Goal: Register for event/course

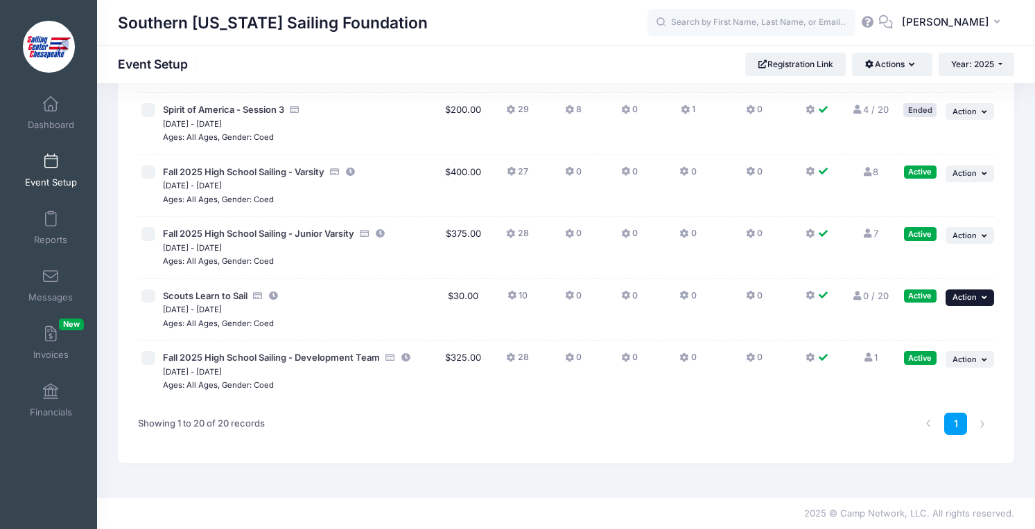
click at [977, 295] on button "... Action" at bounding box center [969, 298] width 49 height 17
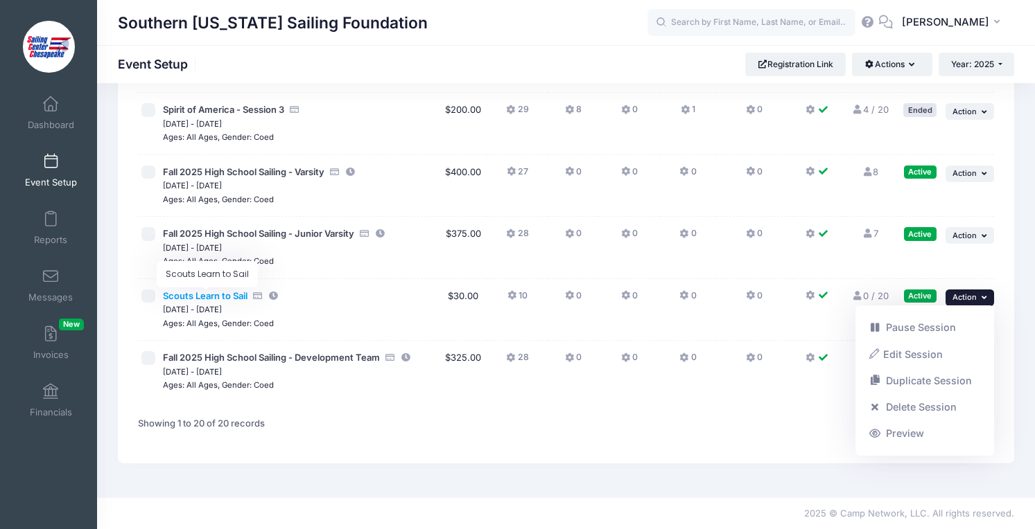
click at [225, 295] on span "Scouts Learn to Sail" at bounding box center [205, 295] width 85 height 11
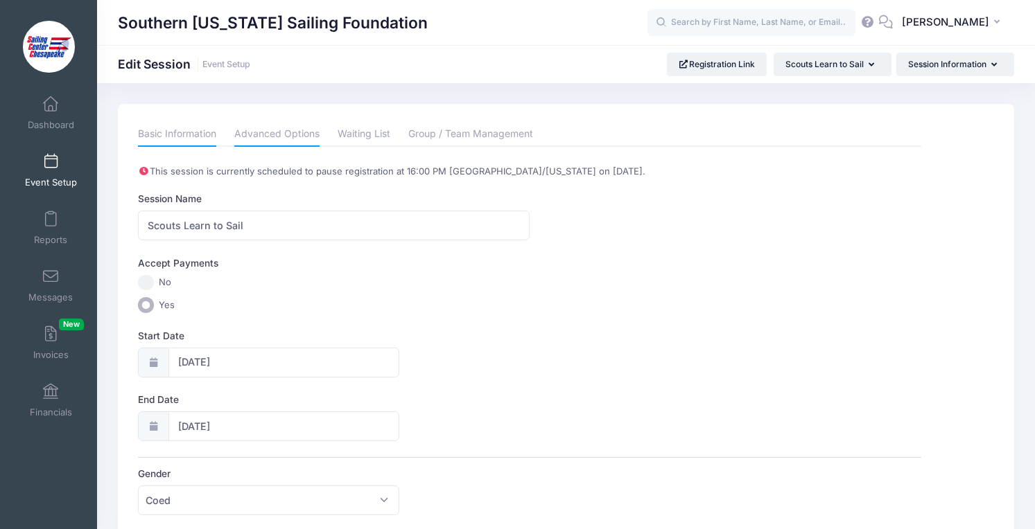
click at [269, 135] on link "Advanced Options" at bounding box center [276, 134] width 85 height 25
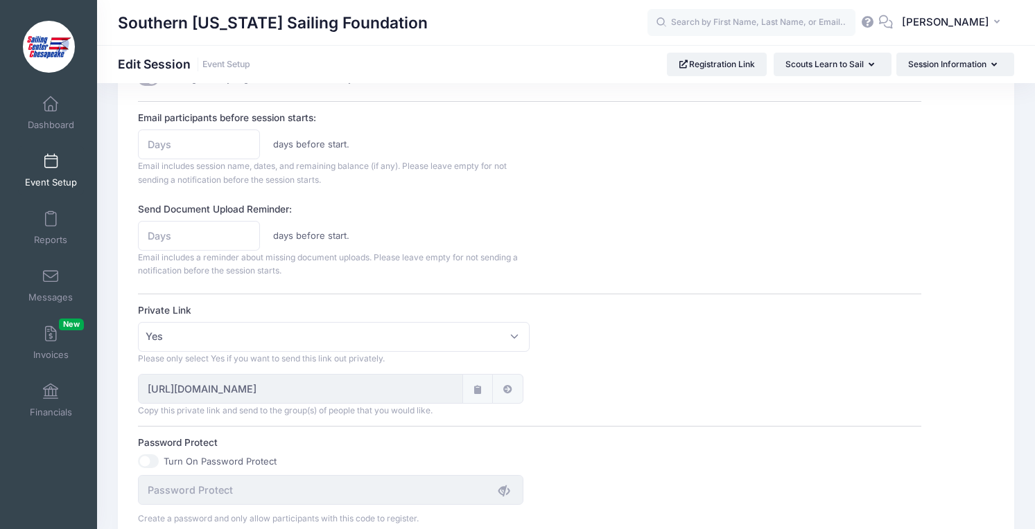
scroll to position [629, 0]
click at [507, 383] on a=03ff7d7d76d5ea2a"] at bounding box center [507, 388] width 11 height 15
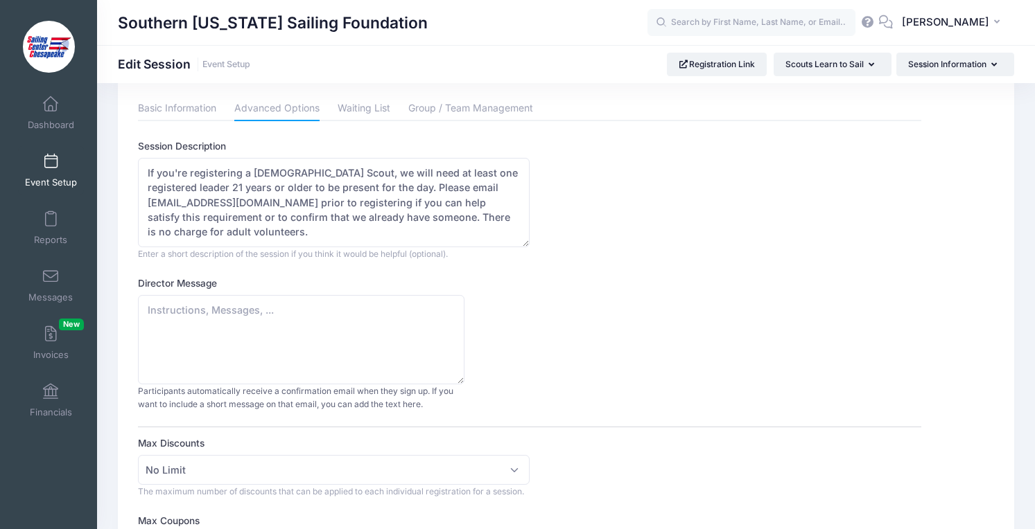
scroll to position [0, 0]
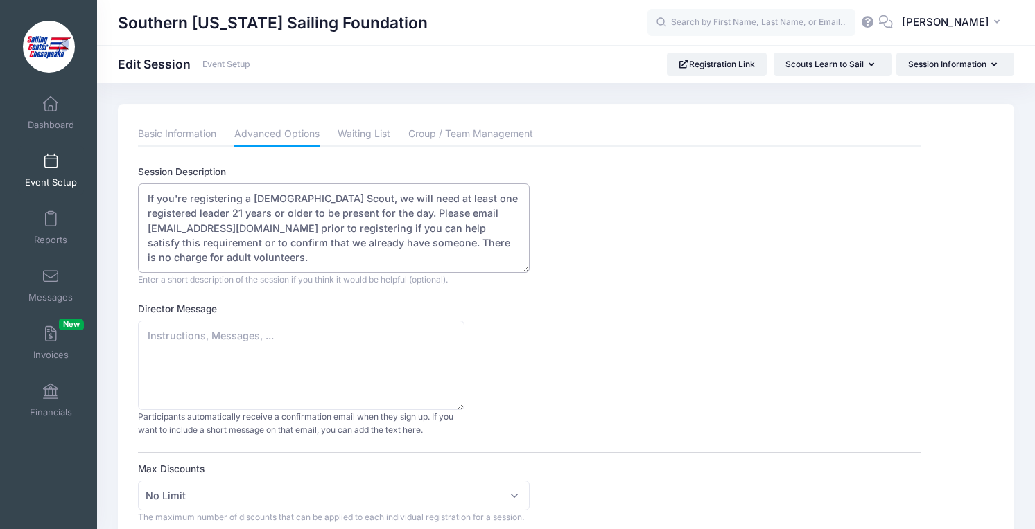
click at [243, 242] on textarea "If you're registering a female Scout, we will need at least one registered lead…" at bounding box center [334, 228] width 392 height 89
click at [925, 76] on div "Session Information Session Information Questions Add-Ons & Discounts Coupon Co…" at bounding box center [955, 65] width 118 height 24
click at [929, 67] on button "Session Information" at bounding box center [955, 65] width 118 height 24
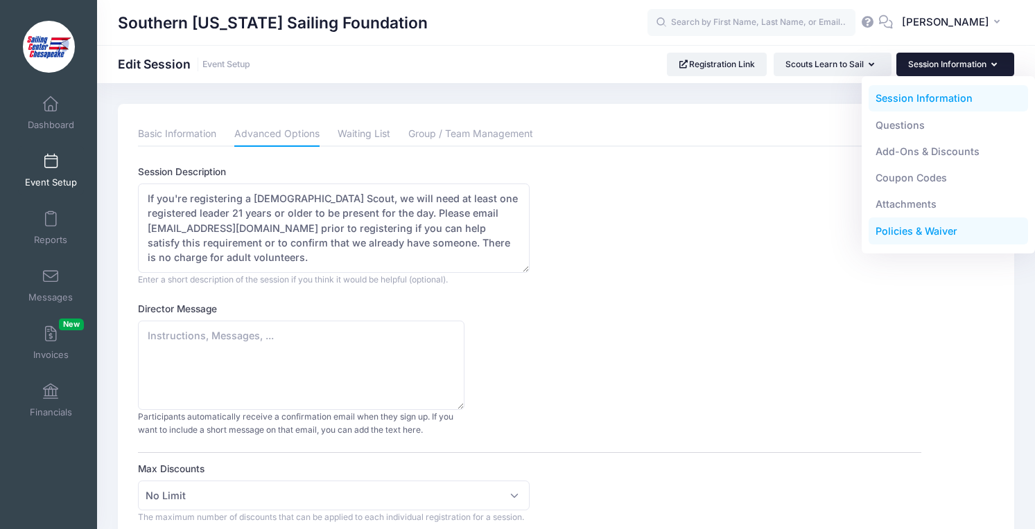
click at [903, 225] on link "Policies & Waiver" at bounding box center [948, 231] width 160 height 26
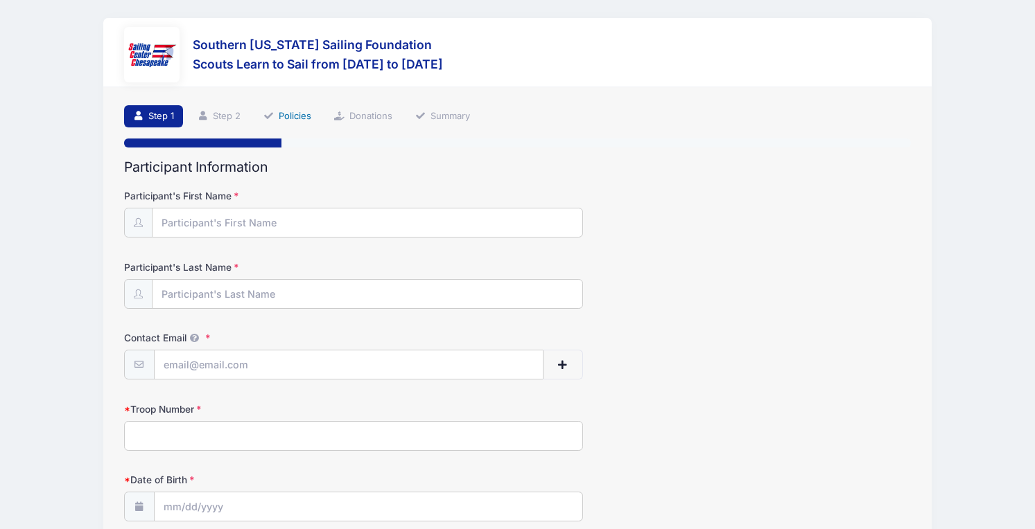
click at [297, 117] on link "Policies" at bounding box center [287, 116] width 67 height 23
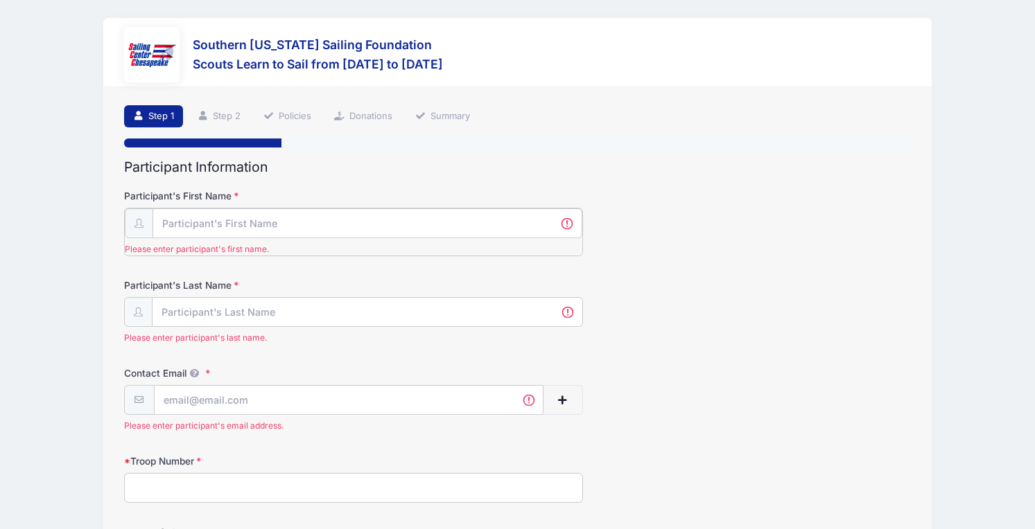
click at [196, 218] on input "Participant's First Name" at bounding box center [367, 224] width 430 height 30
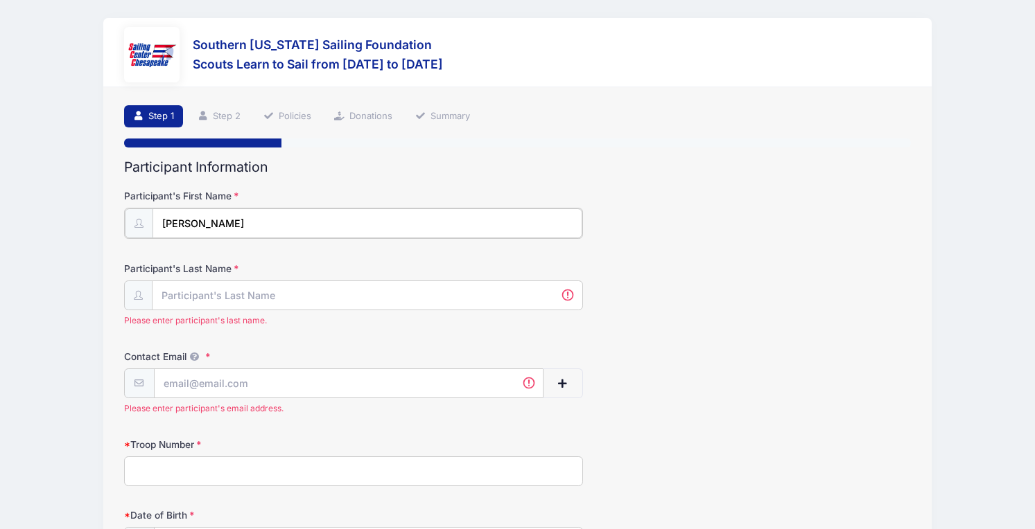
type input "Garrett"
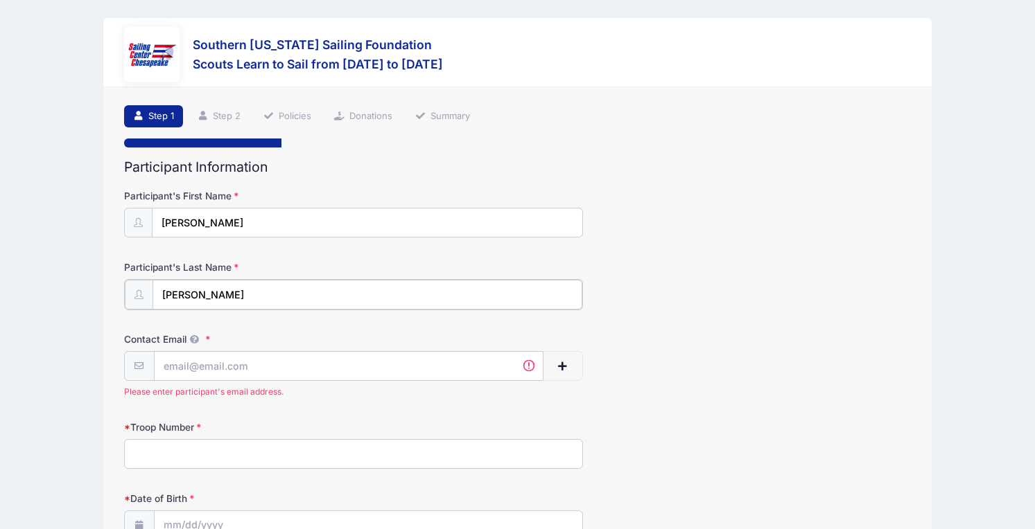
type input "Szymendera"
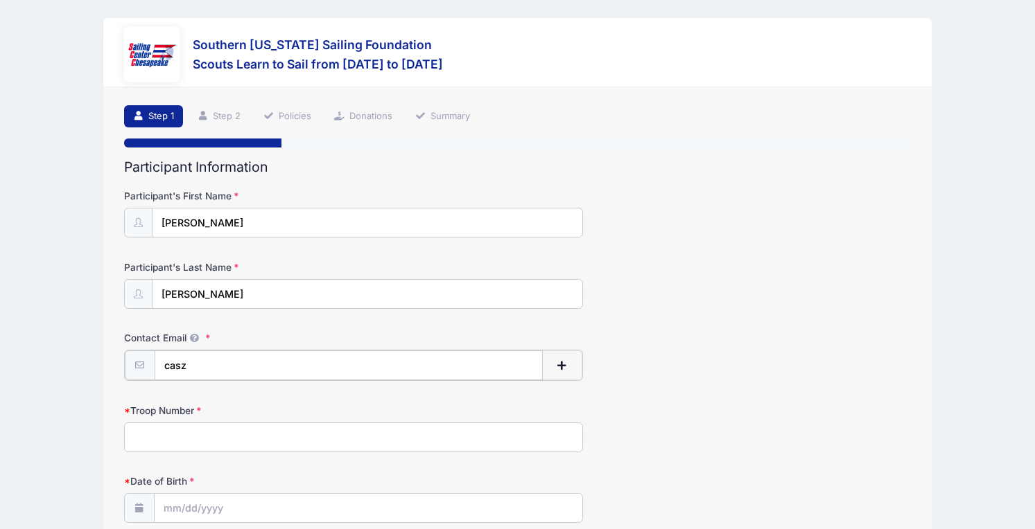
type input "caszymendera@gmail.com"
click at [229, 442] on input "Troop Number" at bounding box center [353, 436] width 459 height 30
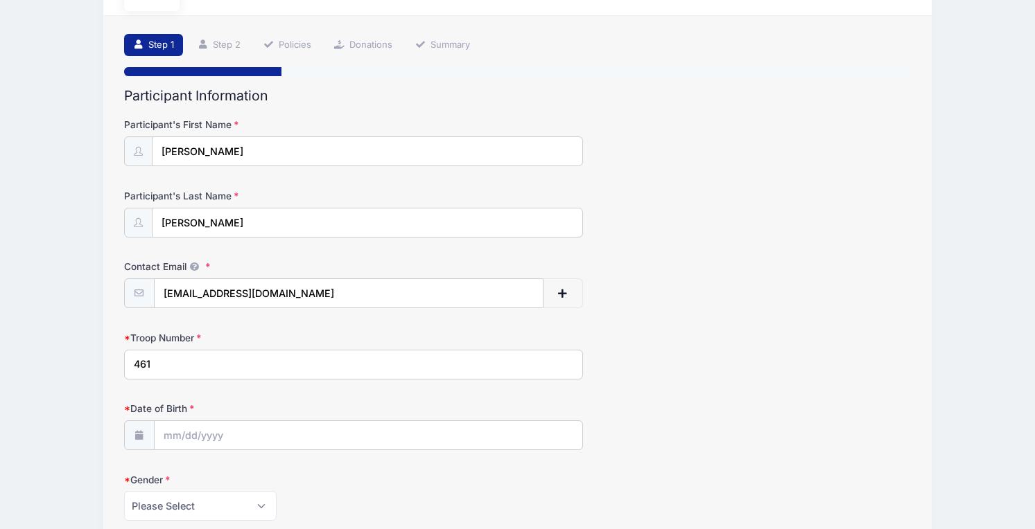
scroll to position [87, 0]
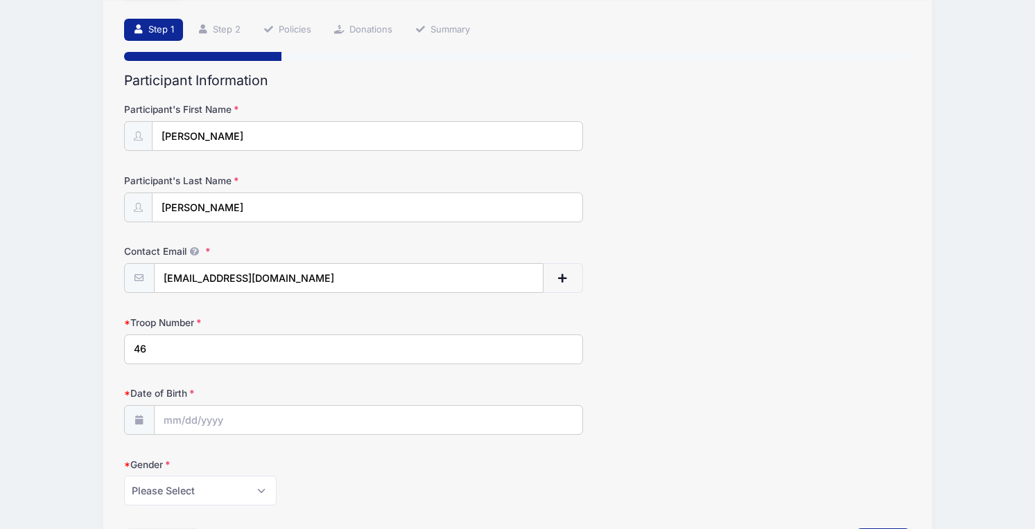
type input "4"
type input "561"
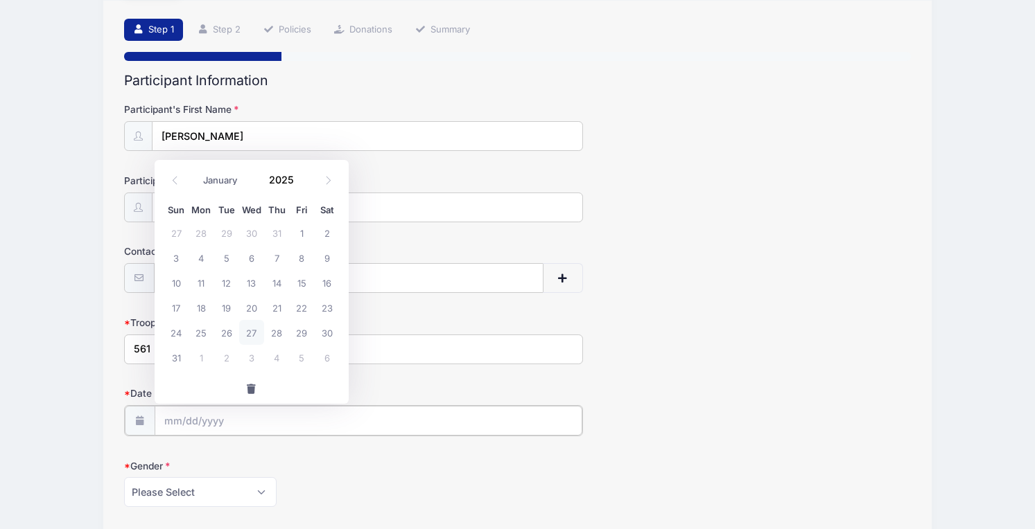
click at [223, 418] on input "Date of Birth" at bounding box center [369, 421] width 428 height 30
click at [222, 412] on input "Date of Birth" at bounding box center [369, 421] width 428 height 30
click at [178, 419] on input "Date of Birth" at bounding box center [369, 421] width 428 height 30
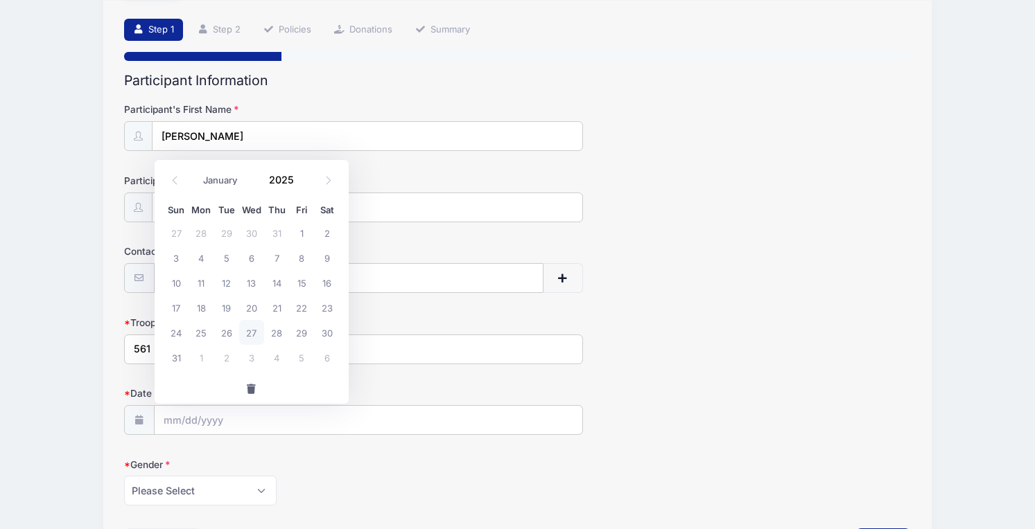
click at [252, 390] on span "button" at bounding box center [251, 390] width 12 height 10
click at [217, 422] on input "Date of Birth" at bounding box center [369, 421] width 428 height 30
click at [278, 186] on input "2025" at bounding box center [284, 179] width 45 height 21
click at [299, 186] on span at bounding box center [302, 184] width 10 height 10
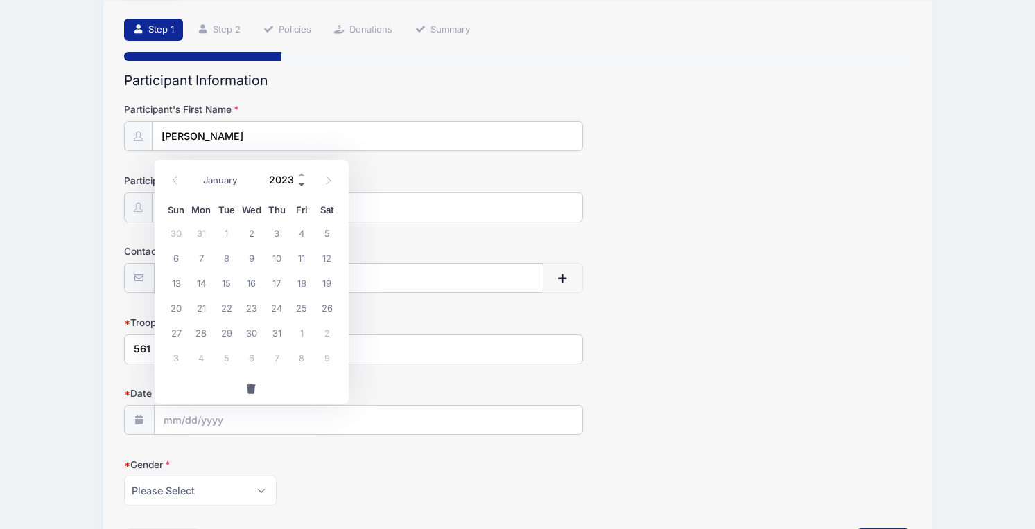
click at [299, 186] on span at bounding box center [302, 184] width 10 height 10
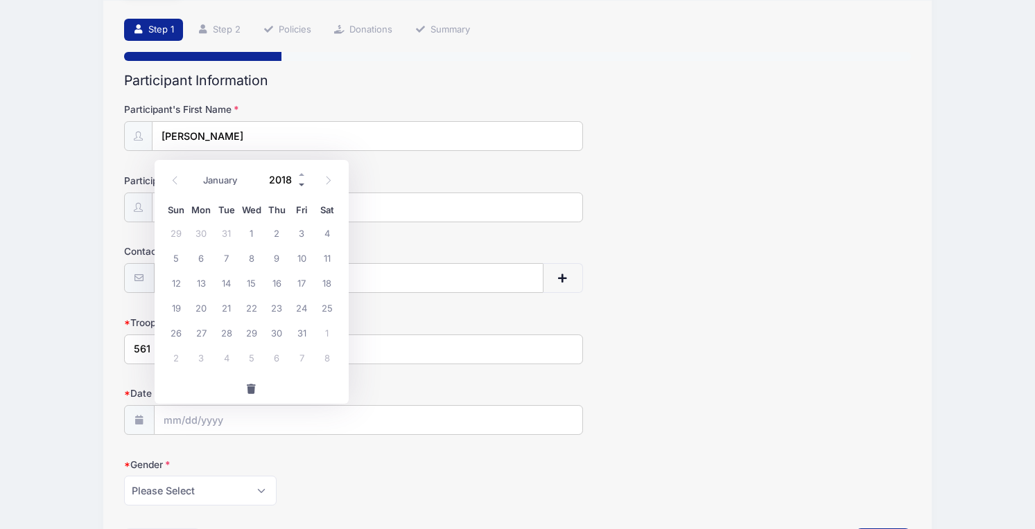
click at [299, 186] on span at bounding box center [302, 184] width 10 height 10
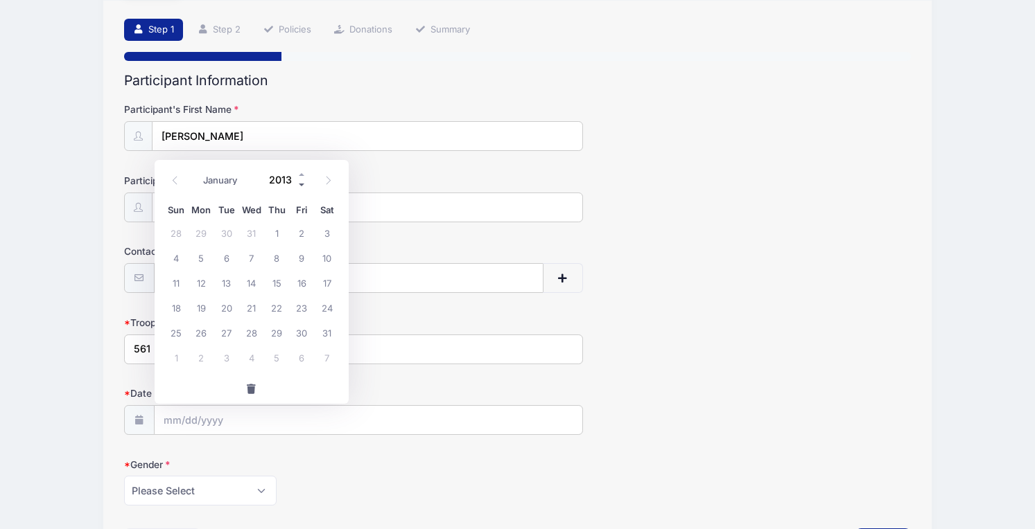
click at [299, 186] on span at bounding box center [302, 184] width 10 height 10
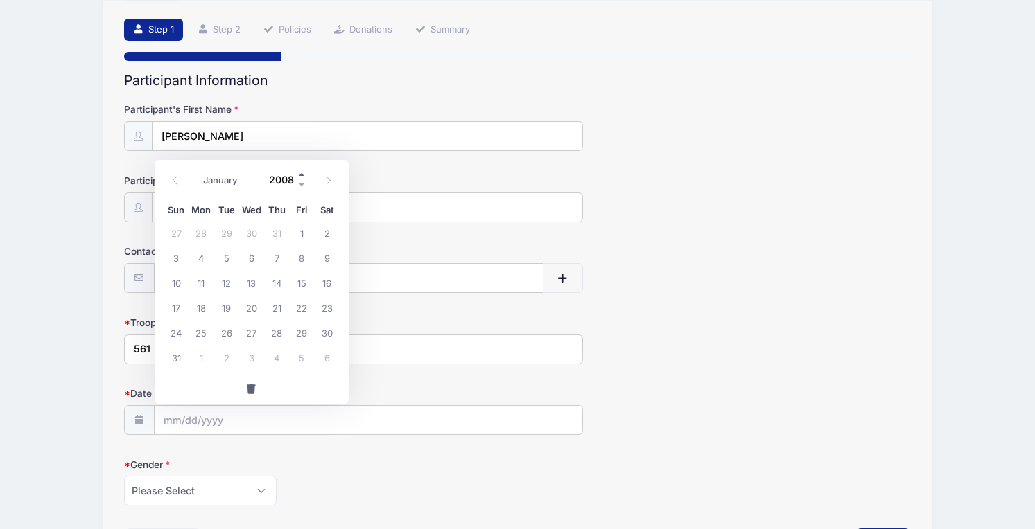
click at [301, 173] on span at bounding box center [302, 174] width 10 height 10
type input "2009"
click at [229, 184] on select "January February March April May June July August September October November De…" at bounding box center [227, 180] width 62 height 18
select select "9"
click at [196, 171] on select "January February March April May June July August September October November De…" at bounding box center [227, 180] width 62 height 18
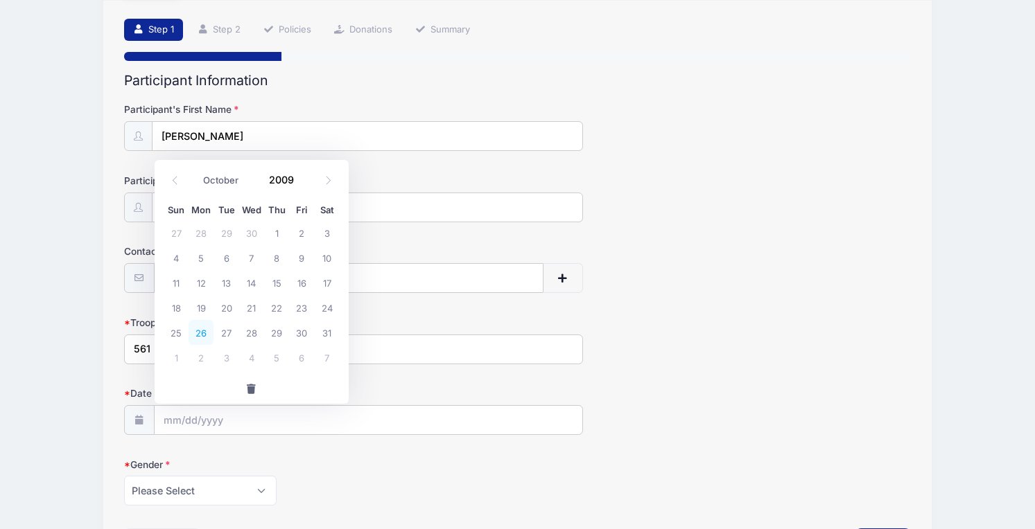
click at [211, 333] on span "26" at bounding box center [200, 332] width 25 height 25
type input "10/26/2009"
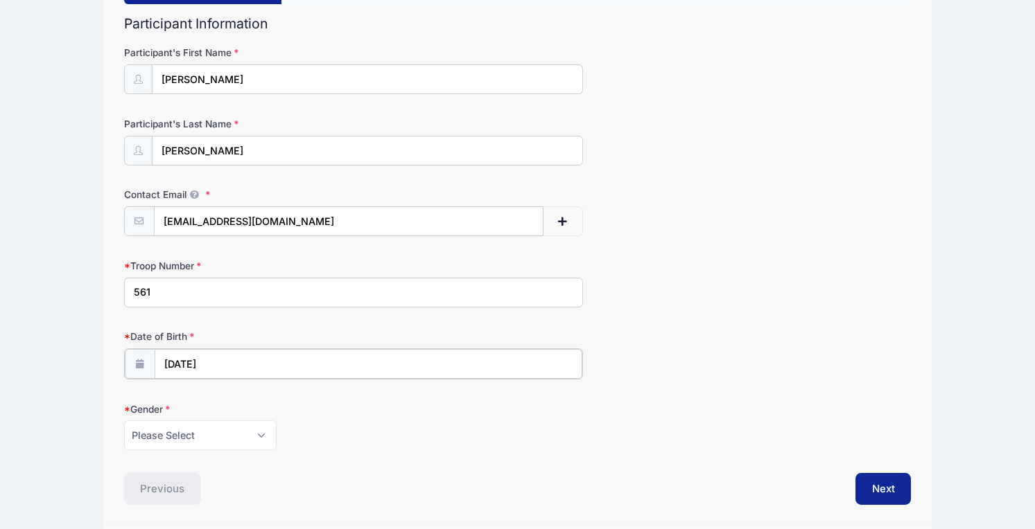
scroll to position [157, 0]
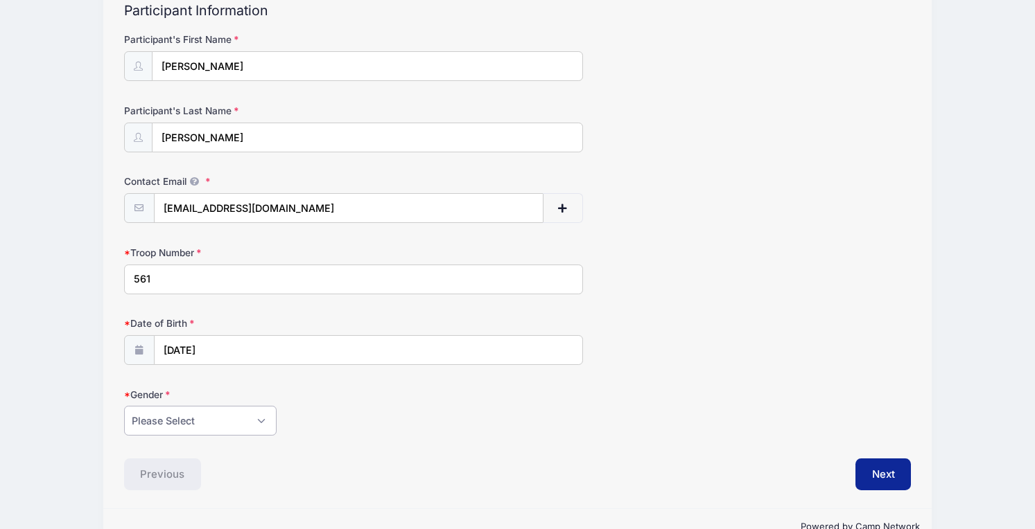
click at [254, 417] on select "Please Select Female Male" at bounding box center [200, 421] width 152 height 30
select select "Male"
click at [124, 406] on select "Please Select Female Male" at bounding box center [200, 421] width 152 height 30
click at [874, 480] on button "Next" at bounding box center [883, 475] width 56 height 32
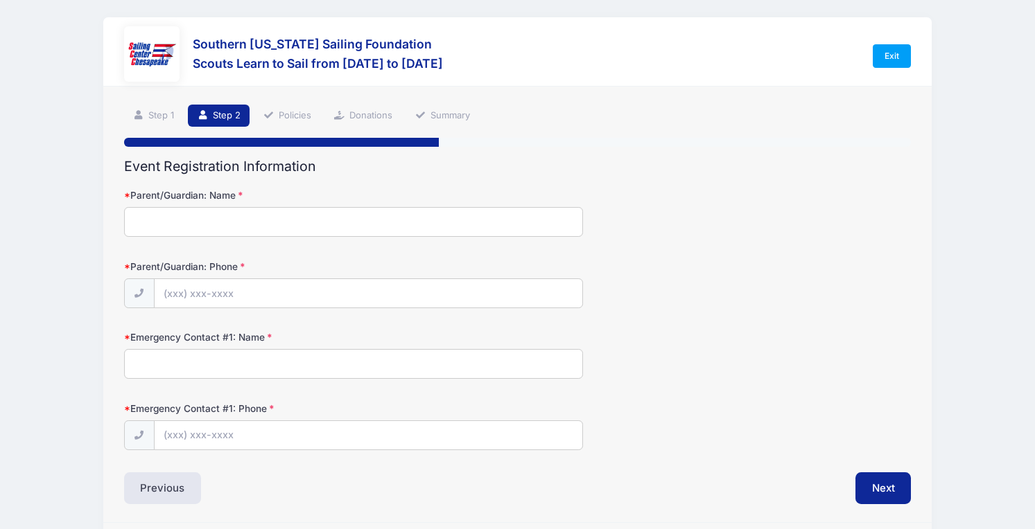
scroll to position [0, 0]
click at [545, 219] on input "Parent/Guardian: Name" at bounding box center [353, 223] width 459 height 30
type input "n"
type input "me"
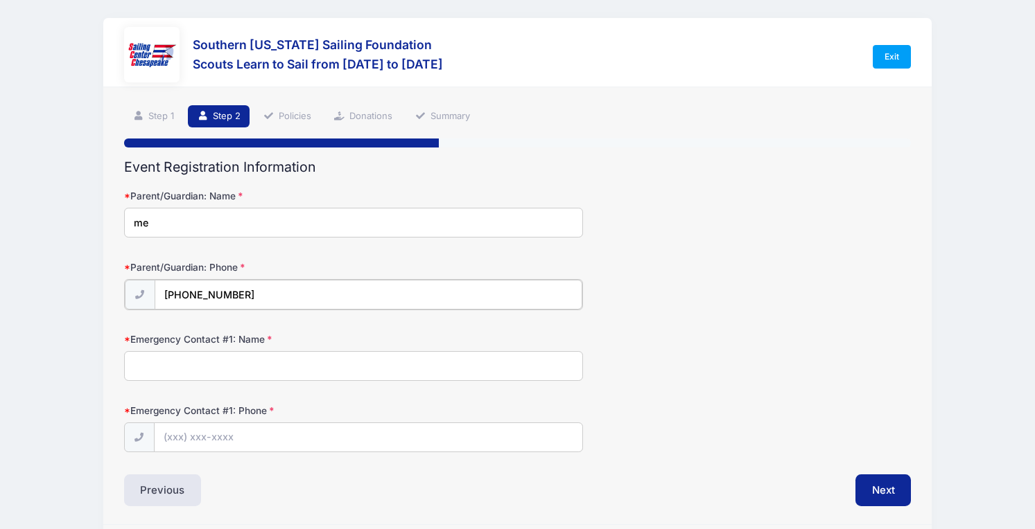
type input "(301) 466-3799"
type input "mickey mouse"
type input "(301) 555-1234"
click at [872, 508] on div "Step 2 /7 Step 1 Step 2 Policies Donations Summary Participant Information Part…" at bounding box center [516, 305] width 827 height 436
click at [876, 489] on button "Next" at bounding box center [883, 489] width 56 height 32
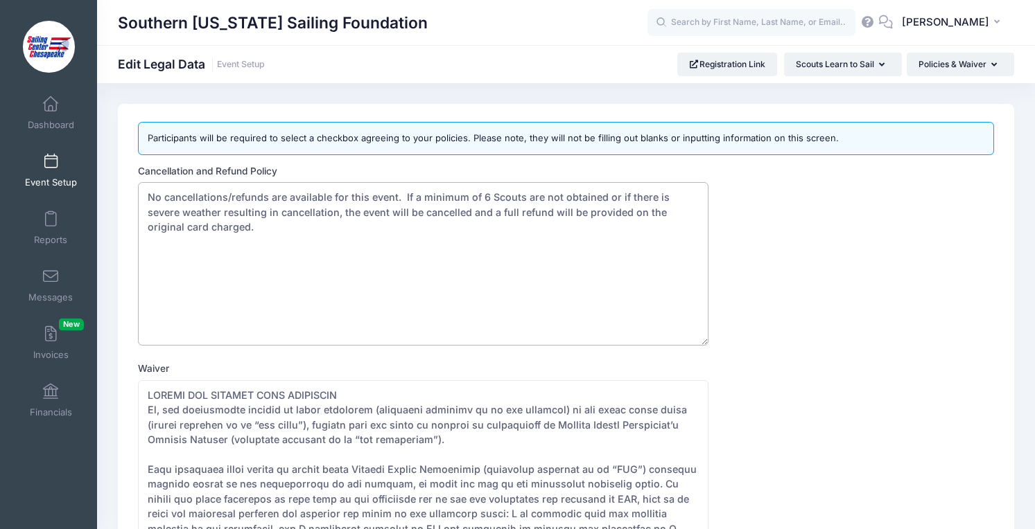
click at [149, 194] on textarea "No cancellations/refunds are available for this event. If a minimum of 6 Scouts…" at bounding box center [423, 264] width 570 height 164
paste textarea "If you're registering a female Scout, we will need at least one registered lead…"
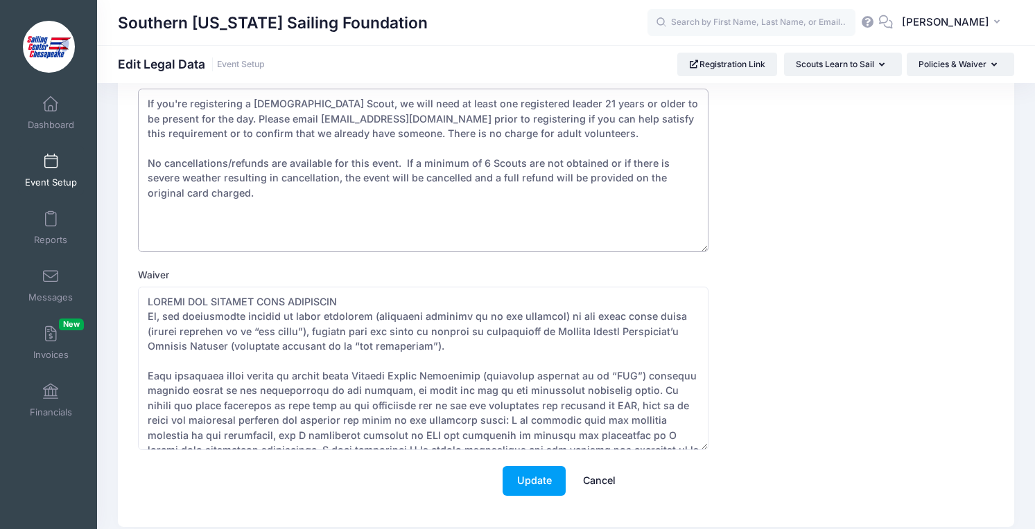
scroll to position [144, 0]
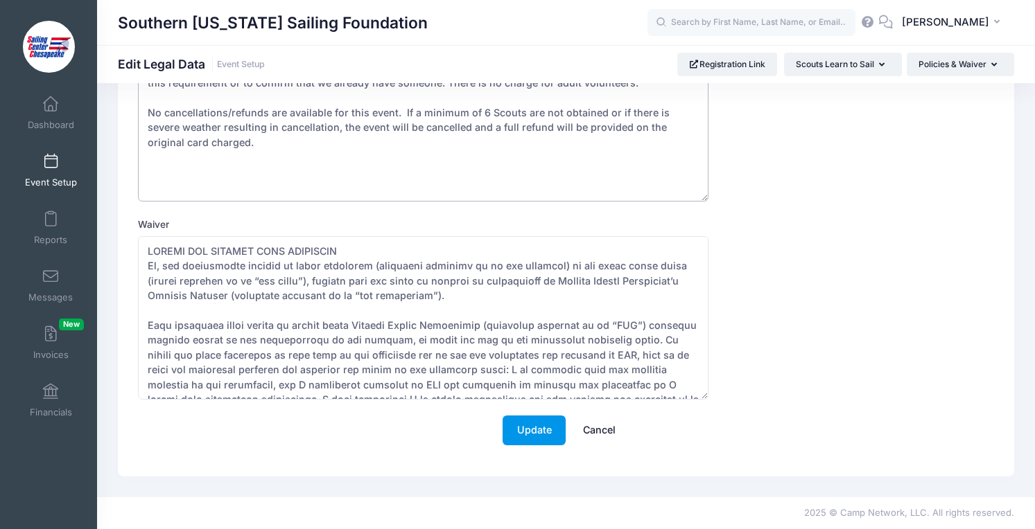
type textarea "If you're registering a female Scout, we will need at least one registered lead…"
click at [554, 429] on button "Update" at bounding box center [533, 431] width 63 height 30
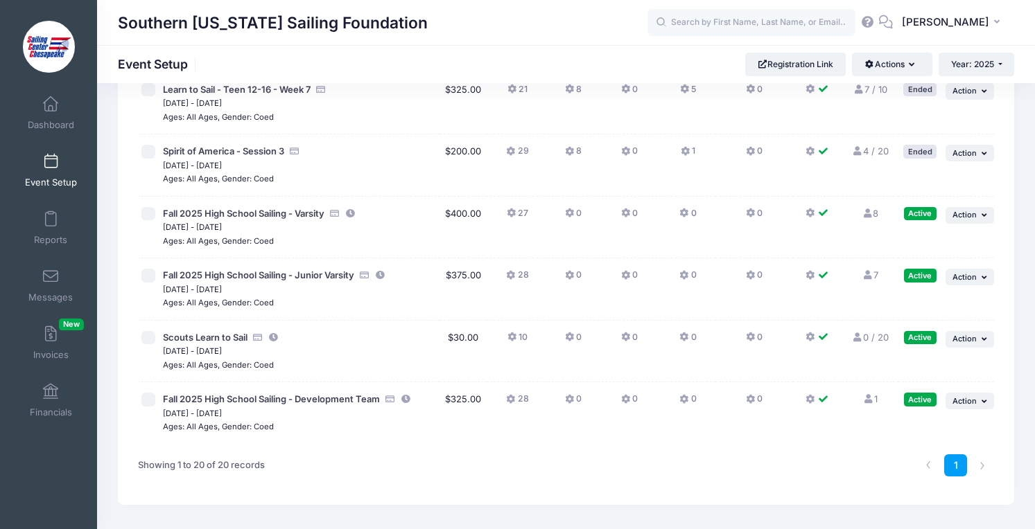
scroll to position [1008, 0]
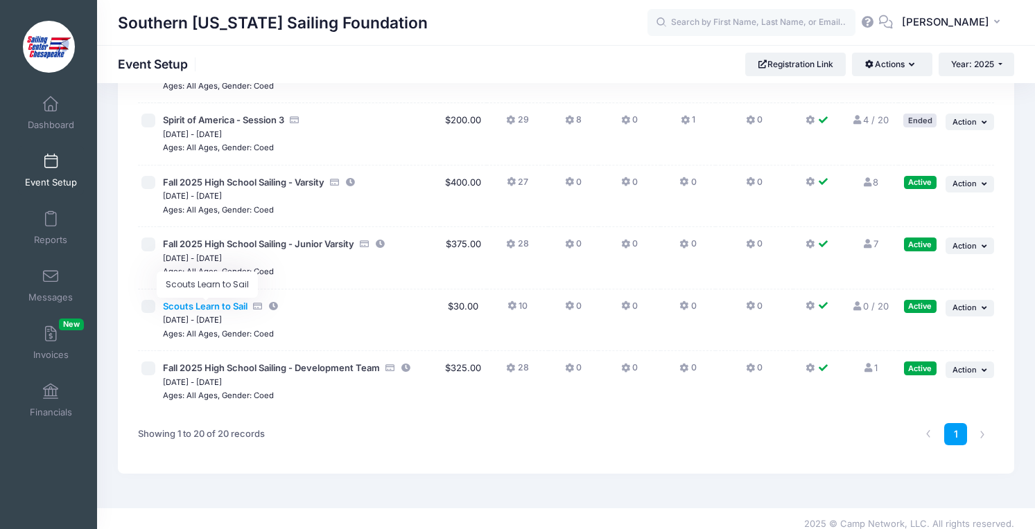
click at [220, 303] on span "Scouts Learn to Sail" at bounding box center [205, 306] width 85 height 11
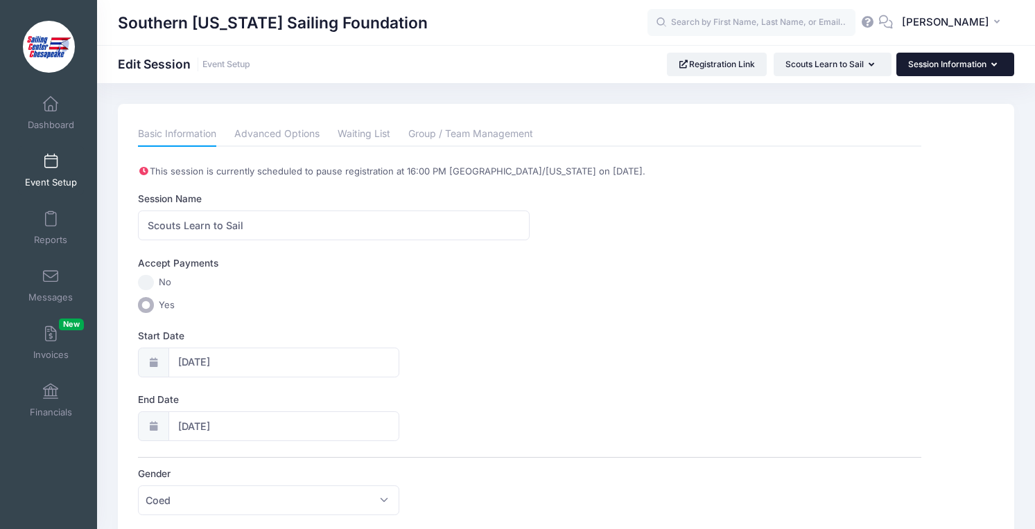
click at [963, 67] on button "Session Information" at bounding box center [955, 65] width 118 height 24
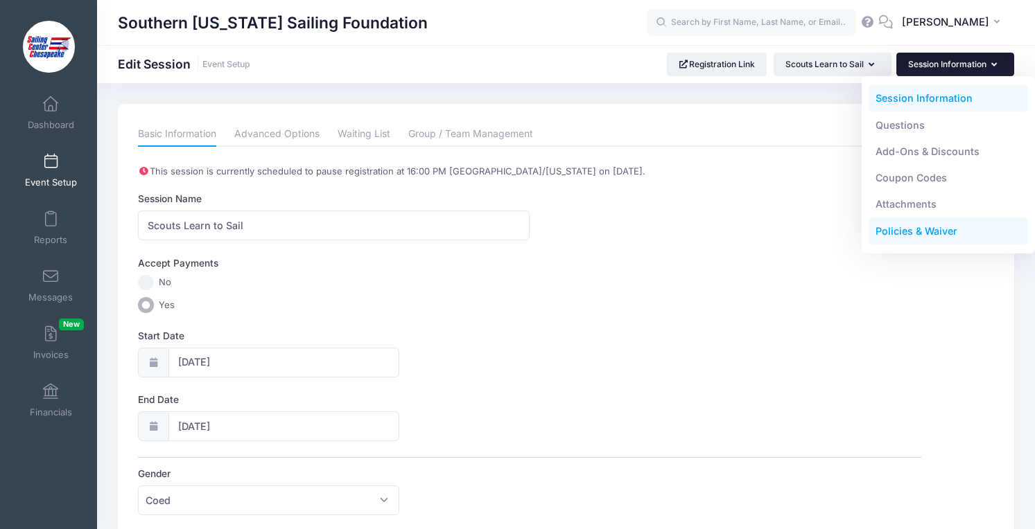
click at [917, 223] on link "Policies & Waiver" at bounding box center [948, 231] width 160 height 26
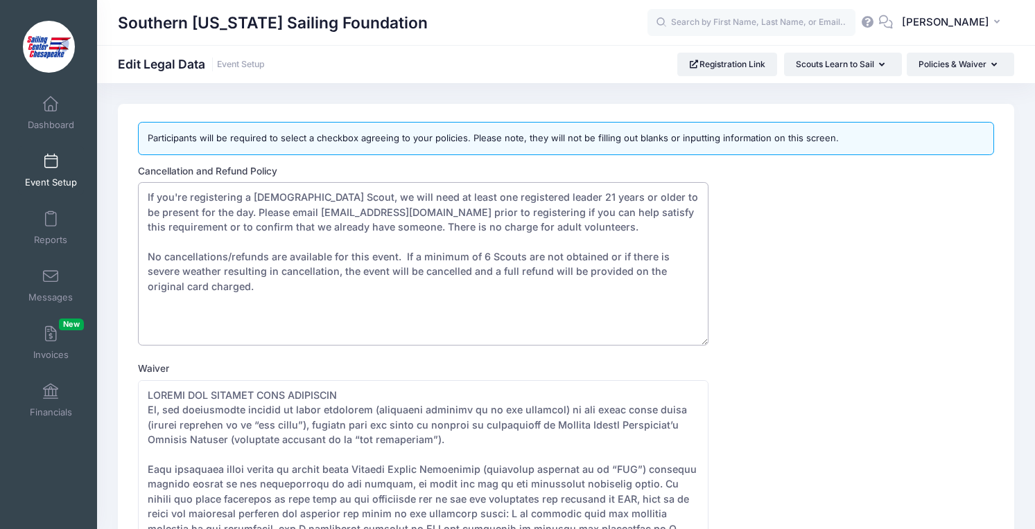
drag, startPoint x: 525, startPoint y: 223, endPoint x: 121, endPoint y: 168, distance: 407.7
click at [121, 168] on div "Participants will be required to select a checkbox agreeing to your policies. P…" at bounding box center [566, 362] width 896 height 517
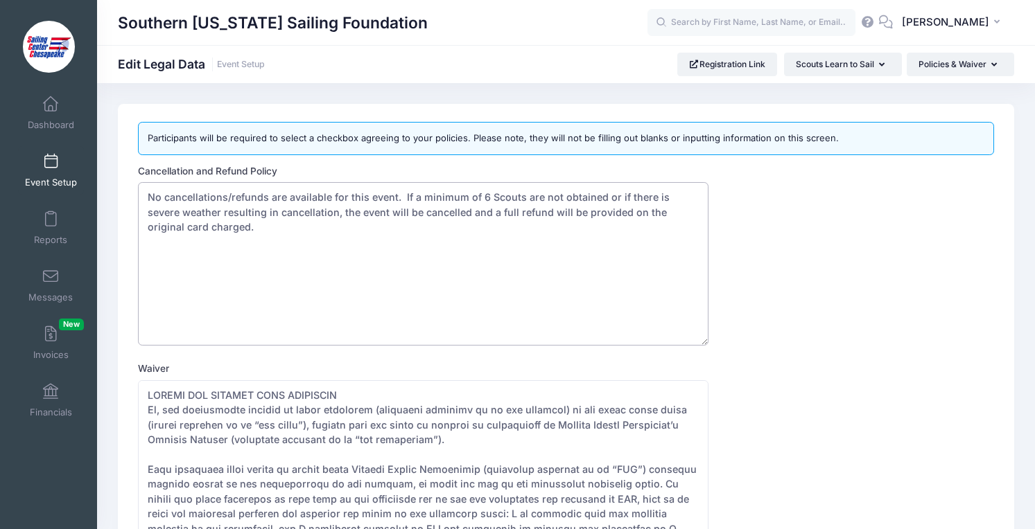
paste textarea "If you're registering a female Scout, we will need at least one registered lead…"
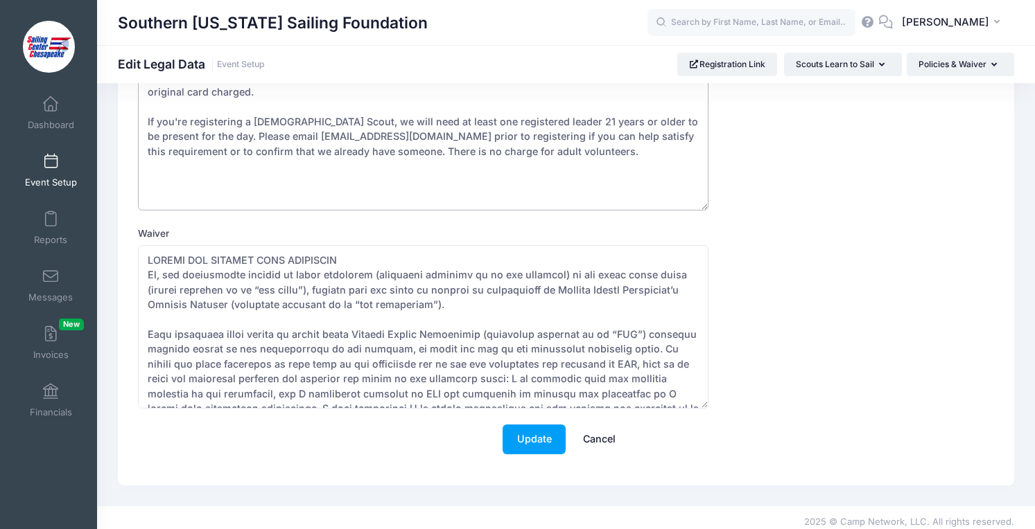
scroll to position [144, 0]
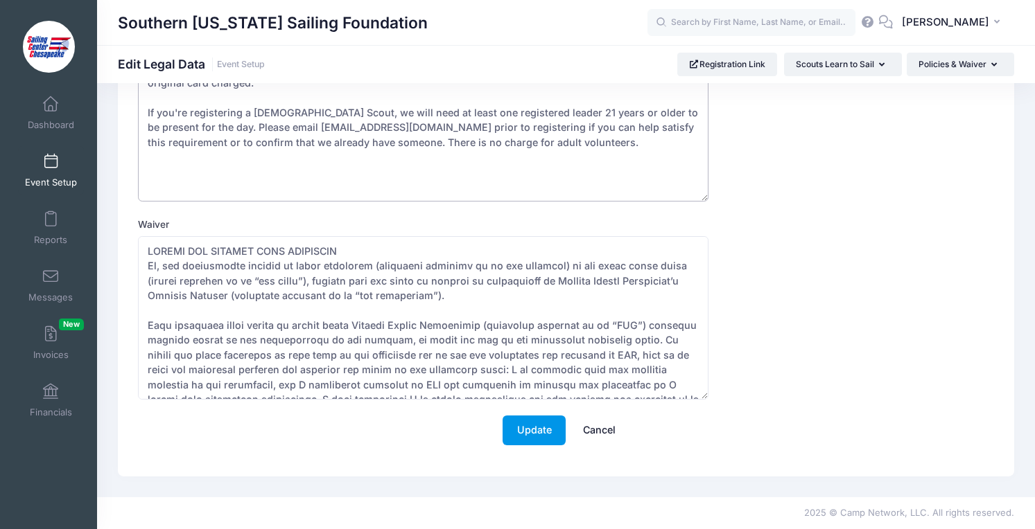
type textarea "No cancellations/refunds are available for this event. If a minimum of 6 Scouts…"
click at [536, 439] on button "Update" at bounding box center [533, 431] width 63 height 30
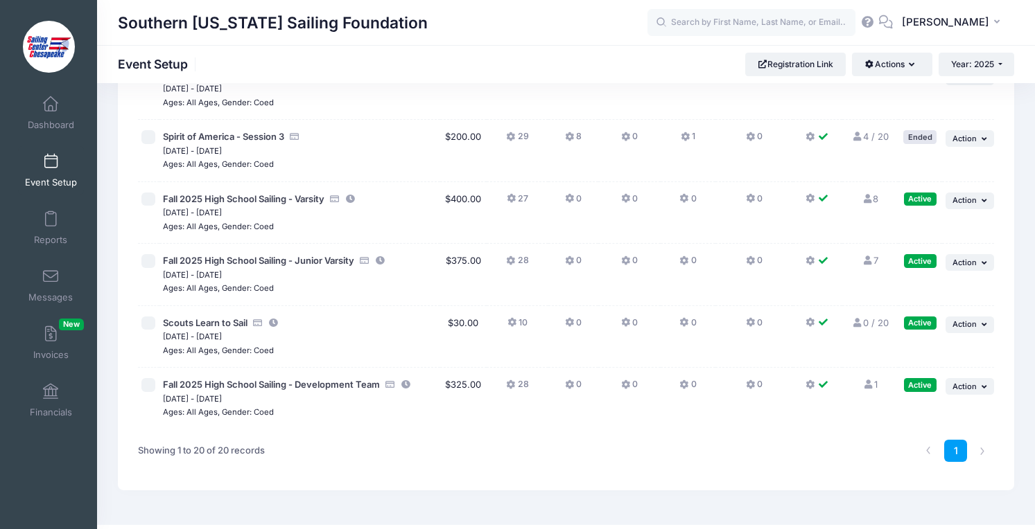
scroll to position [1018, 0]
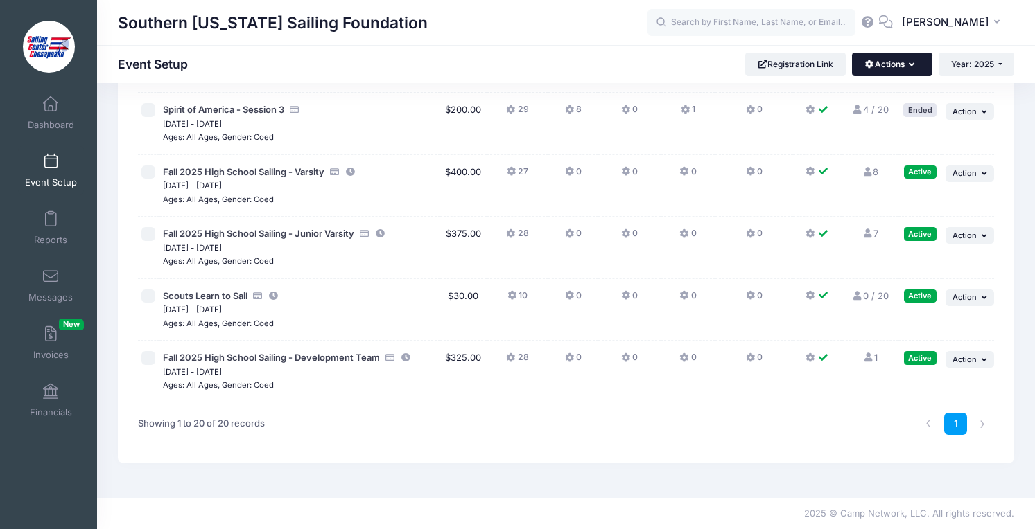
click at [903, 62] on button "Actions" at bounding box center [892, 65] width 80 height 24
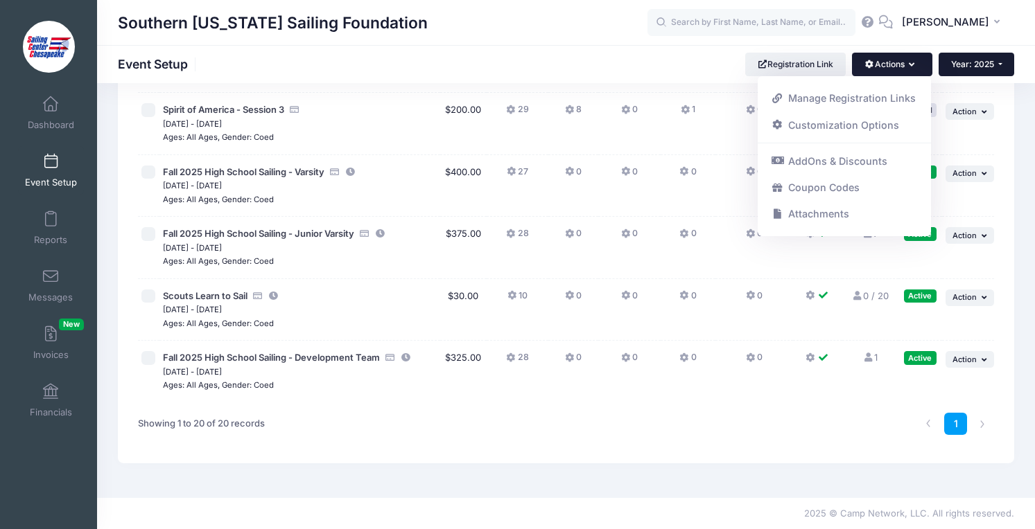
click at [972, 71] on button "Year: 2025" at bounding box center [976, 65] width 76 height 24
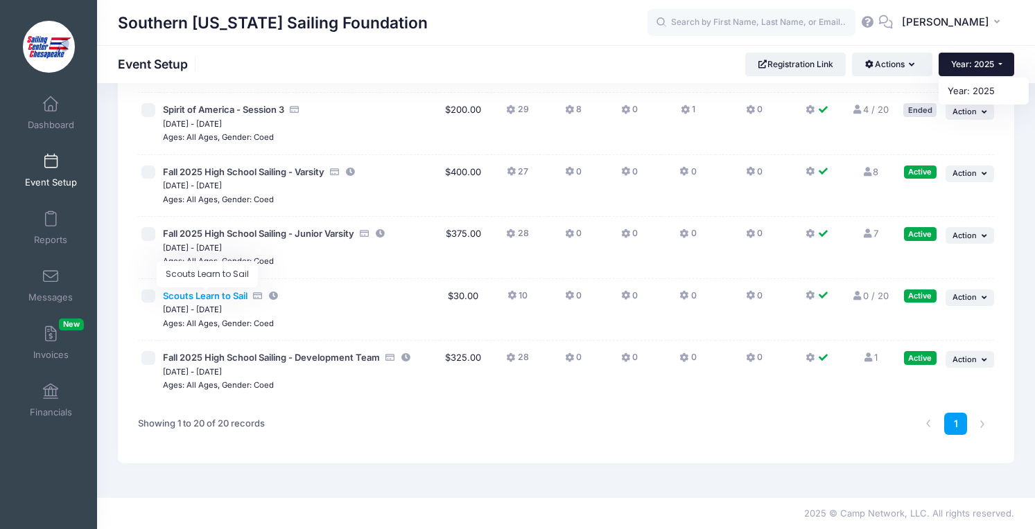
click at [209, 298] on span "Scouts Learn to Sail" at bounding box center [205, 295] width 85 height 11
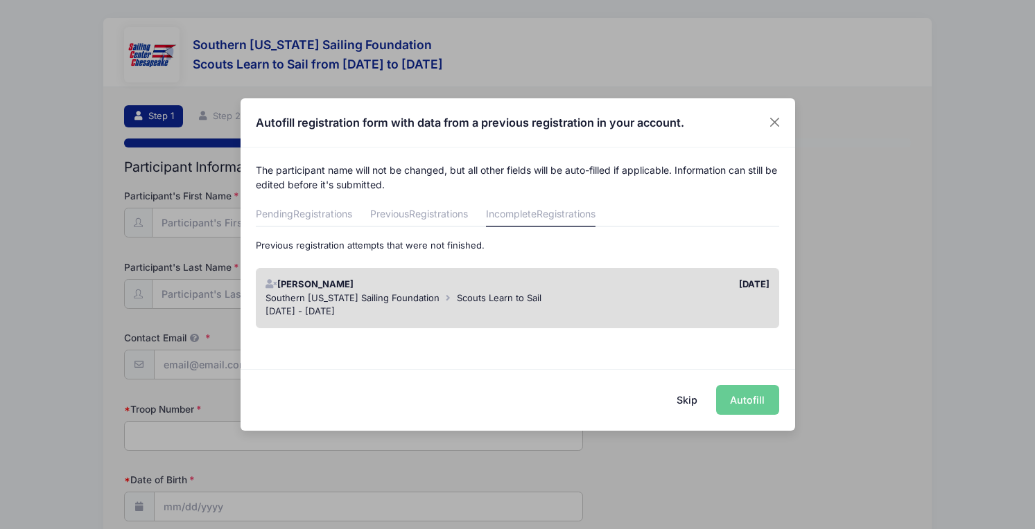
click at [519, 300] on span "Scouts Learn to Sail" at bounding box center [499, 297] width 85 height 11
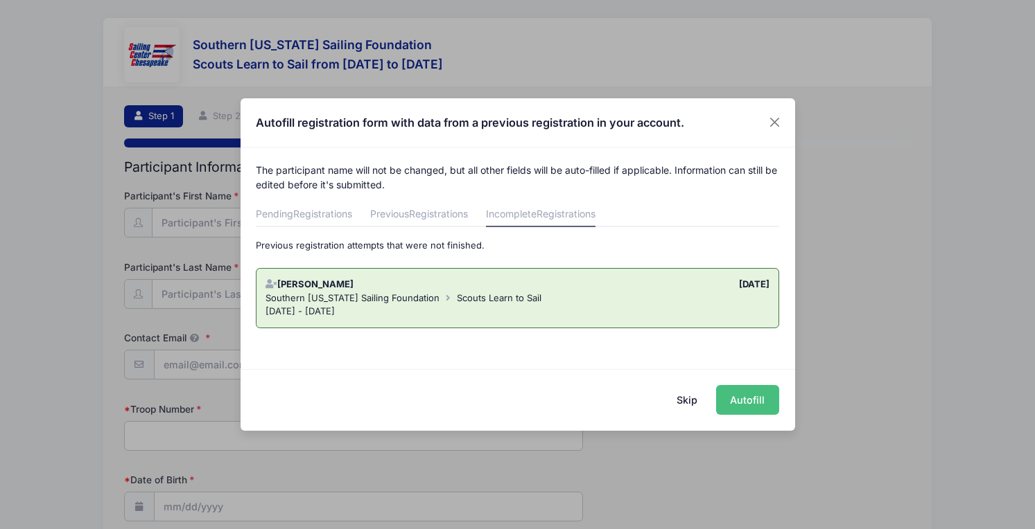
click at [735, 404] on button "Autofill" at bounding box center [747, 400] width 63 height 30
type input "caszymendera@gmail.com"
type input "561"
type input "10/26/2009"
select select "Male"
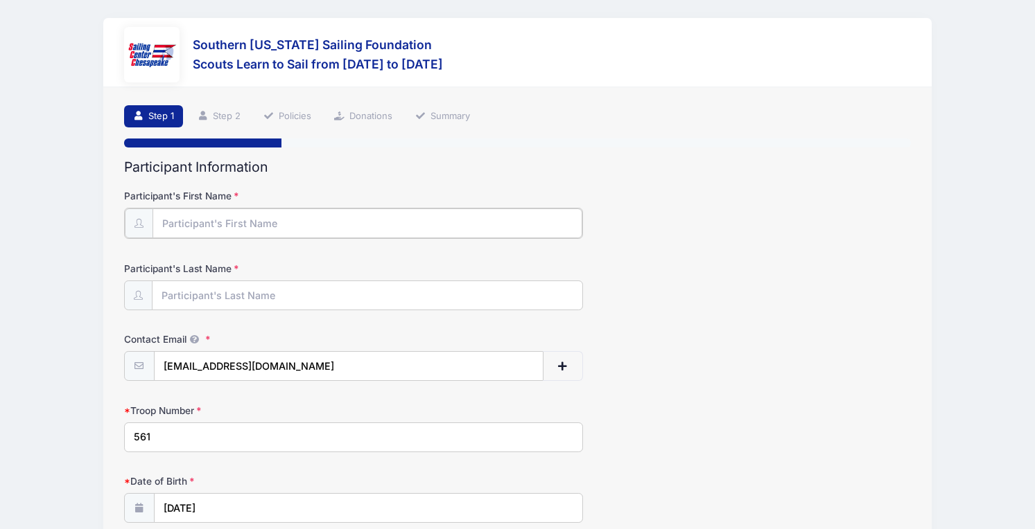
click at [324, 227] on input "Participant's First Name" at bounding box center [367, 224] width 430 height 30
type input "Garrett"
click at [285, 292] on input "Participant's Last Name" at bounding box center [367, 295] width 430 height 30
type input "Szymendera"
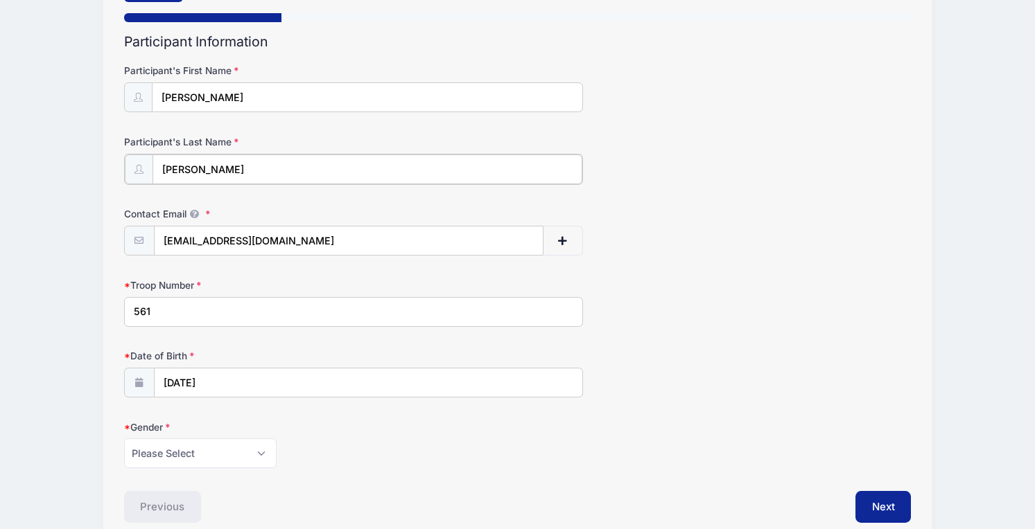
scroll to position [191, 0]
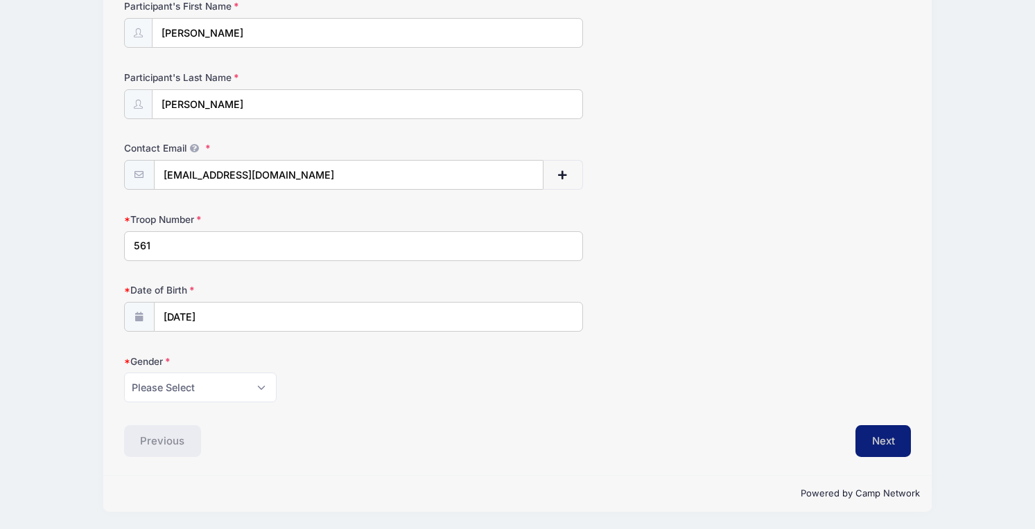
click at [893, 445] on button "Next" at bounding box center [883, 441] width 56 height 32
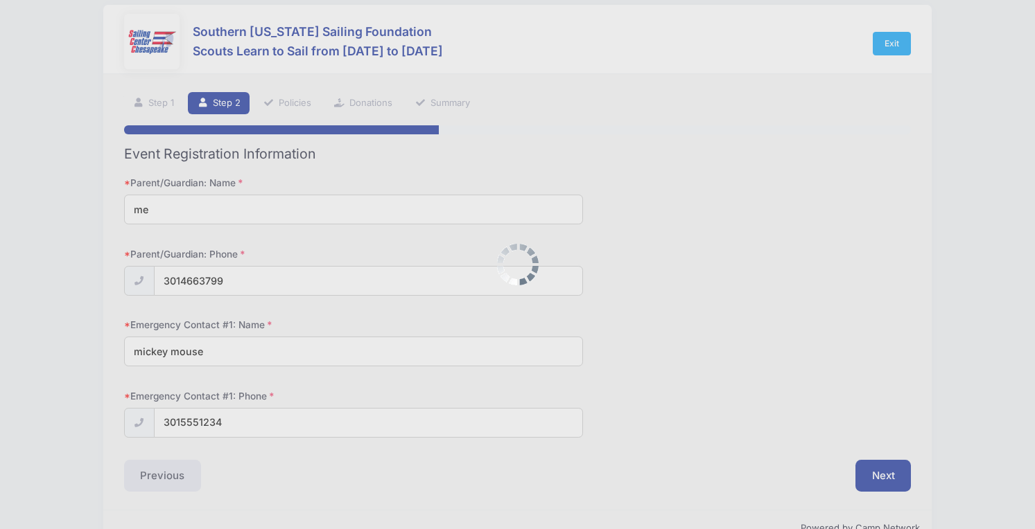
scroll to position [0, 0]
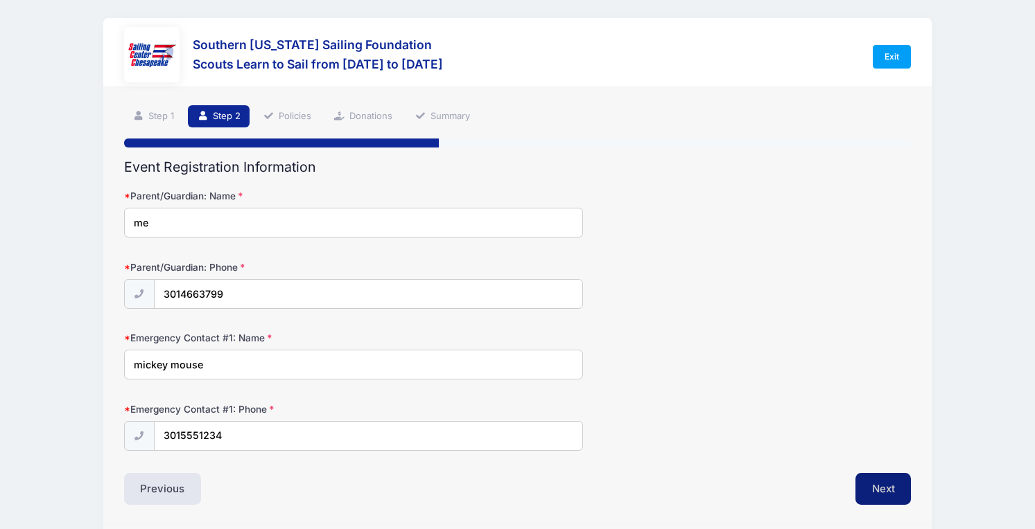
click at [867, 479] on button "Next" at bounding box center [883, 489] width 56 height 32
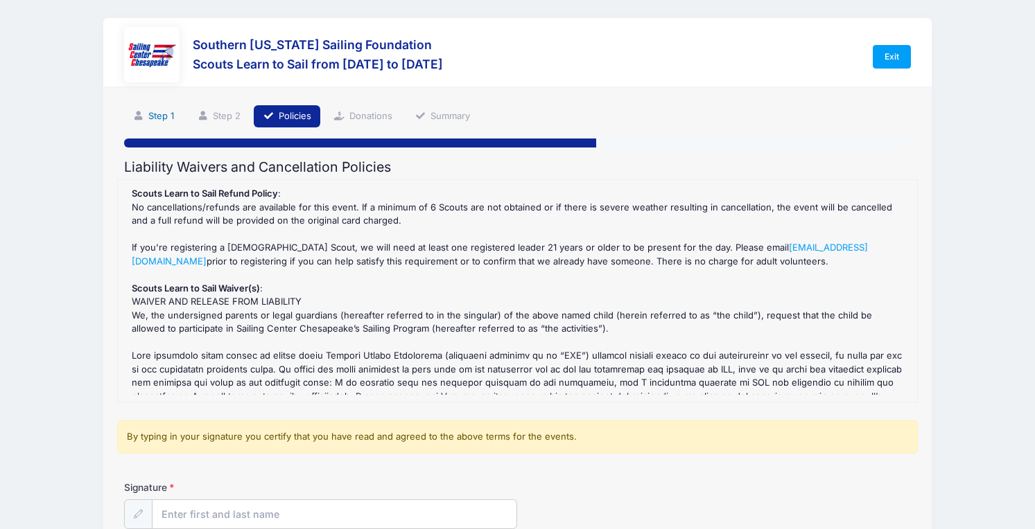
click at [162, 118] on link "Step 1" at bounding box center [154, 116] width 60 height 23
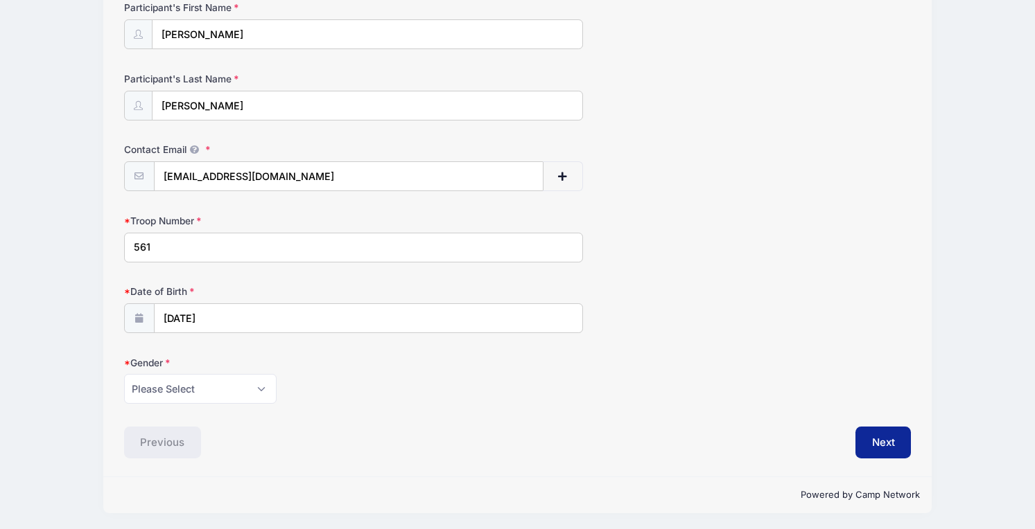
scroll to position [190, 0]
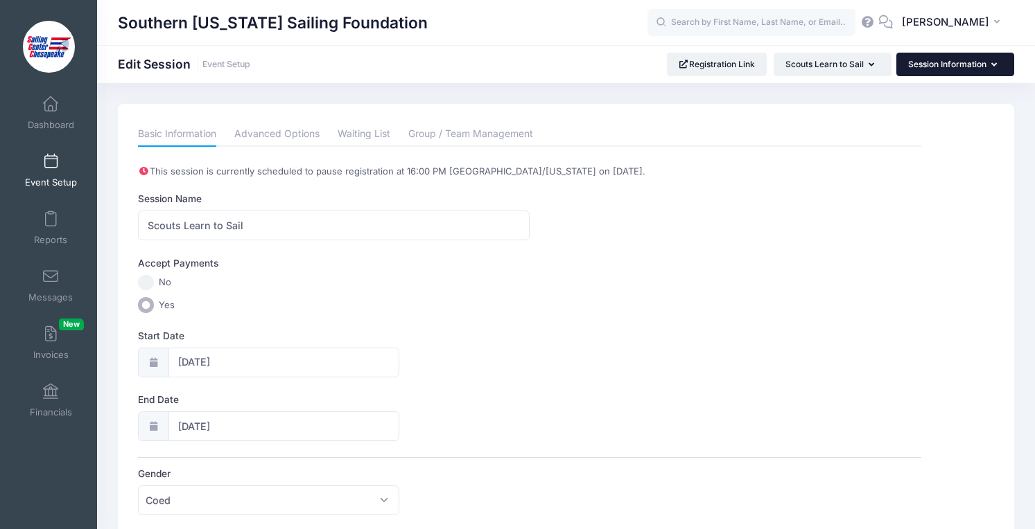
click at [965, 60] on button "Session Information" at bounding box center [955, 65] width 118 height 24
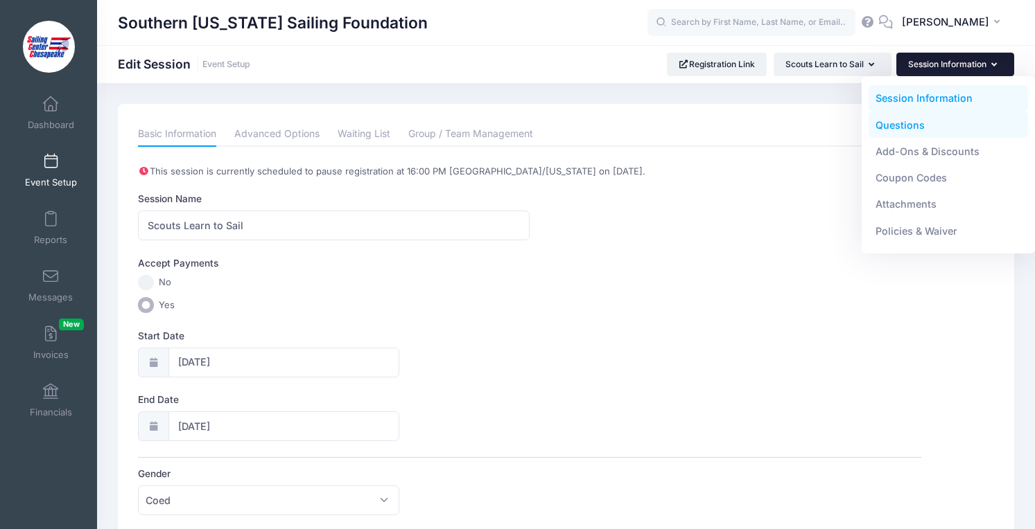
click at [922, 126] on link "Questions" at bounding box center [948, 125] width 160 height 26
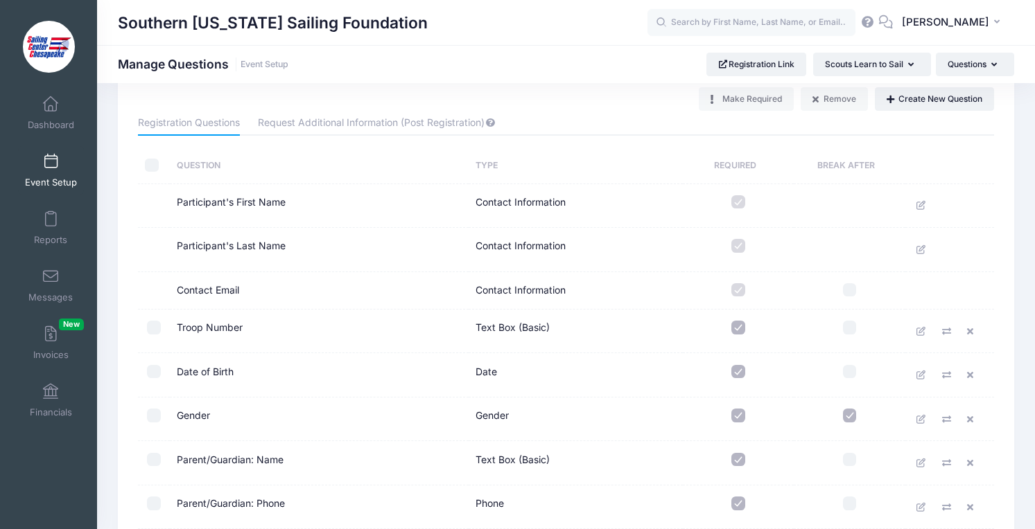
scroll to position [35, 0]
click at [396, 123] on link "Request Additional Information (Post Registration)" at bounding box center [377, 122] width 238 height 25
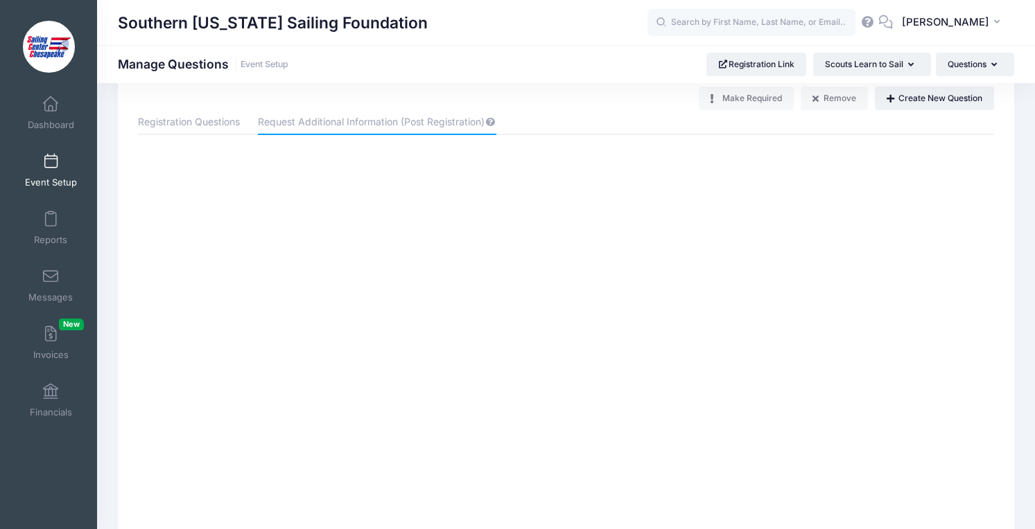
scroll to position [0, 0]
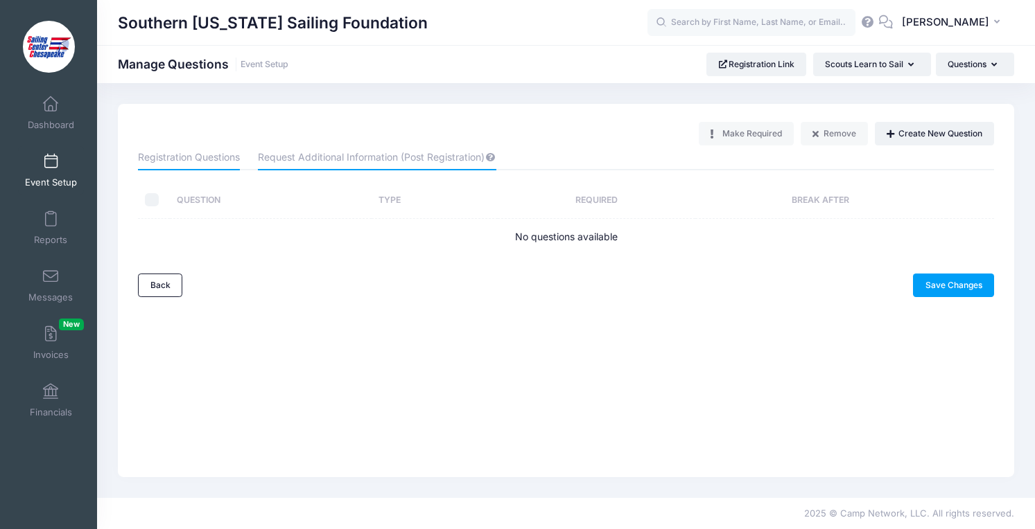
click at [146, 156] on link "Registration Questions" at bounding box center [189, 158] width 102 height 25
